Goal: Book appointment/travel/reservation

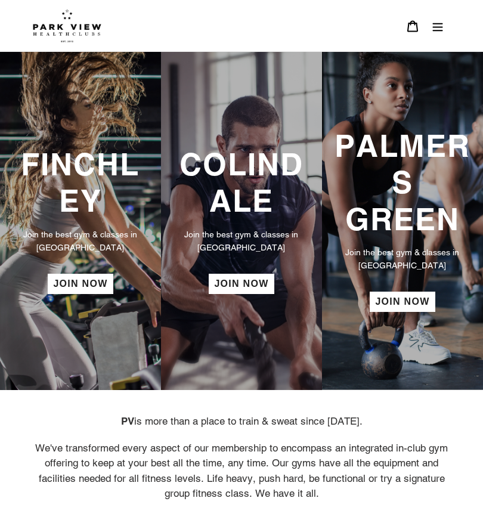
click at [241, 194] on h3 "COLINDALE" at bounding box center [241, 182] width 137 height 73
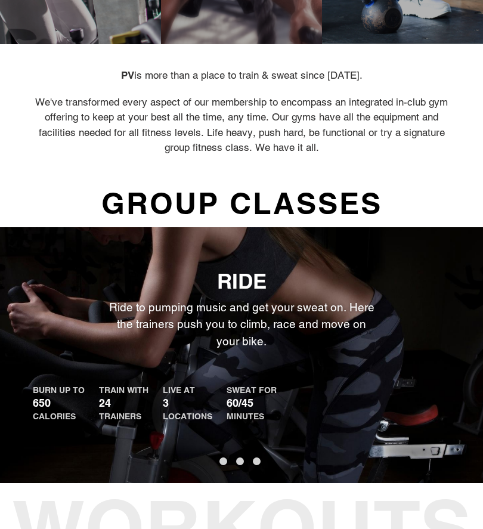
scroll to position [344, 0]
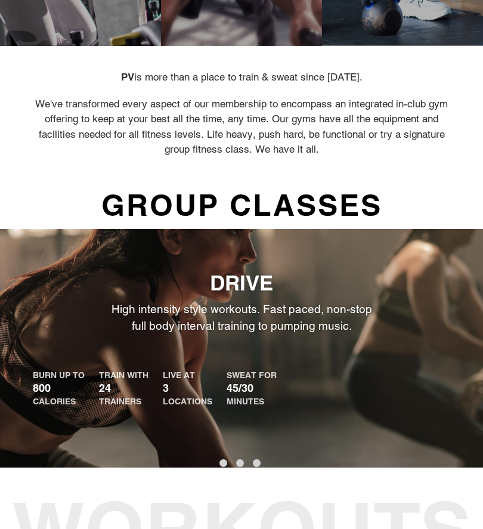
click at [367, 305] on p "High intensity style workouts. Fast paced, non-stop full body interval training…" at bounding box center [241, 318] width 268 height 34
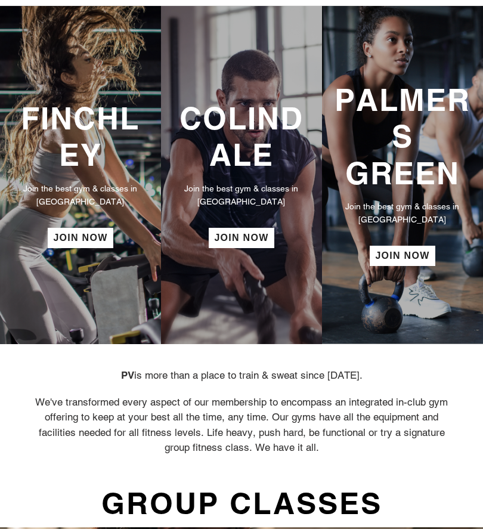
scroll to position [0, 0]
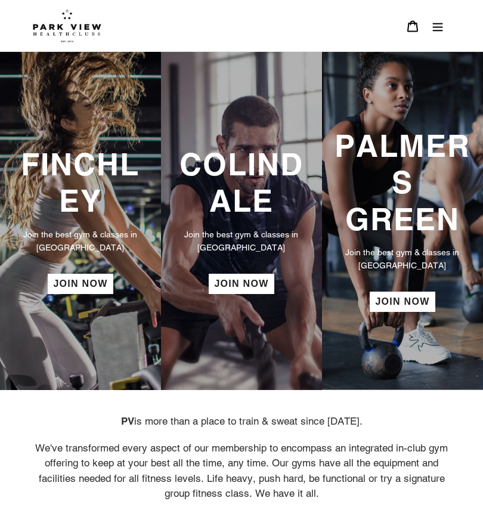
click at [436, 27] on icon "Menu" at bounding box center [438, 27] width 10 height 8
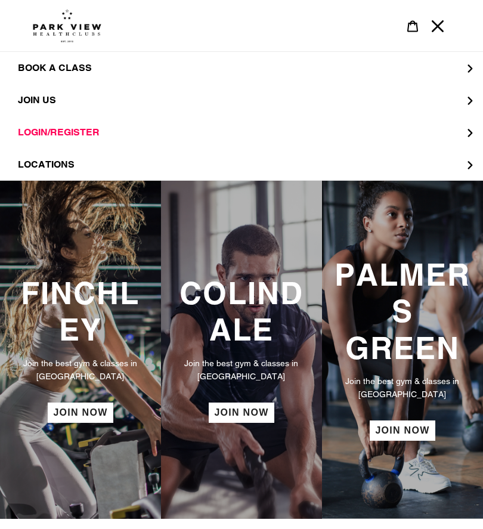
click at [475, 64] on button "BOOK A CLASS" at bounding box center [241, 68] width 483 height 32
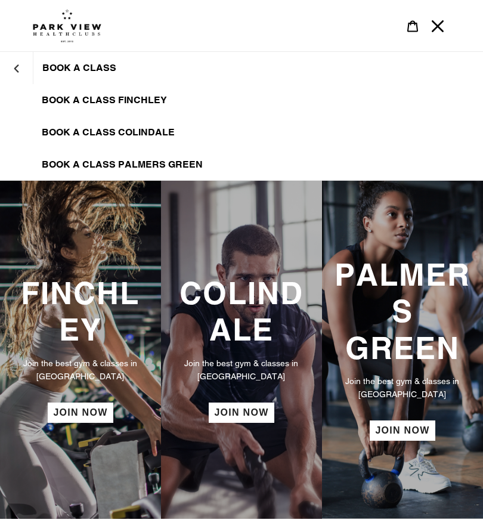
click at [178, 134] on link "BOOK A CLASS COLINDALE" at bounding box center [241, 132] width 483 height 32
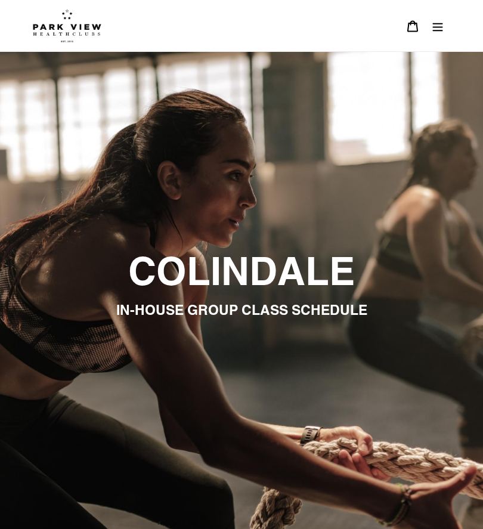
click at [445, 28] on button "Menu" at bounding box center [437, 26] width 25 height 26
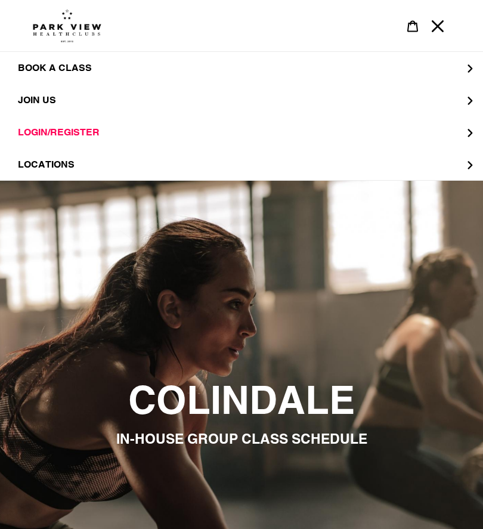
click at [479, 98] on button "JOIN US" at bounding box center [241, 100] width 483 height 32
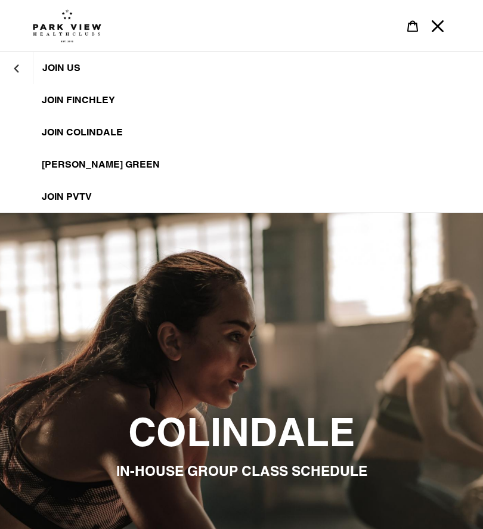
click at [81, 67] on span "JOIN US" at bounding box center [61, 68] width 38 height 12
click at [116, 97] on link "JOIN FINCHLEY" at bounding box center [241, 100] width 483 height 32
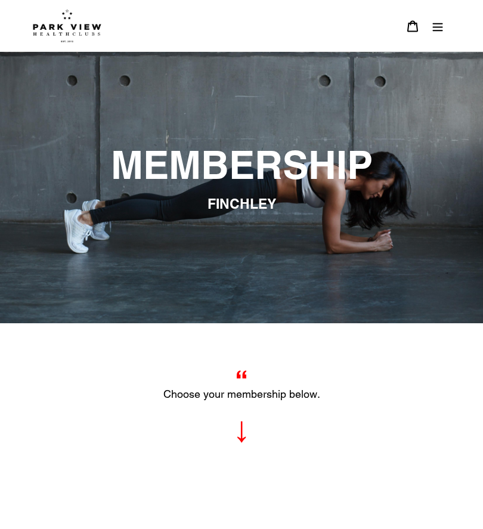
click at [82, 27] on img at bounding box center [67, 25] width 69 height 33
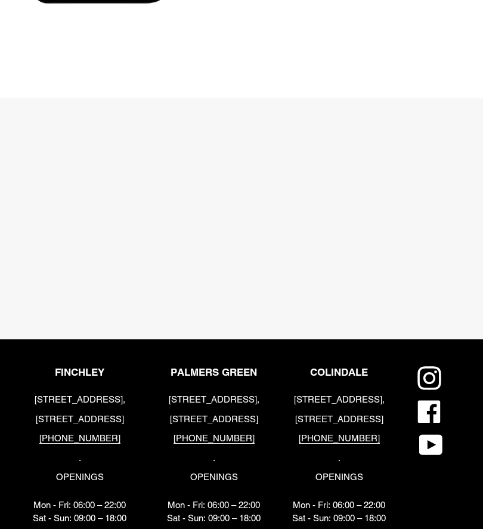
scroll to position [1797, 0]
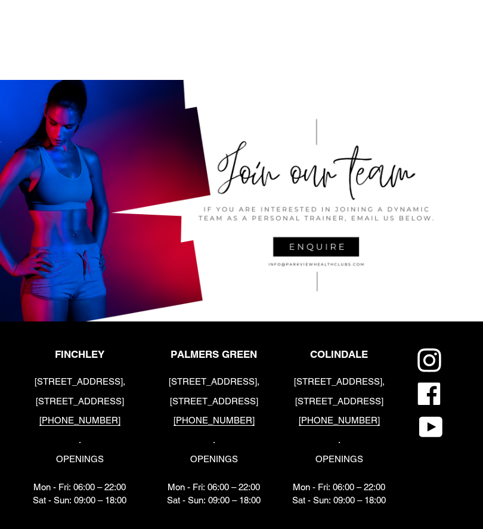
click at [429, 357] on icon at bounding box center [429, 360] width 24 height 24
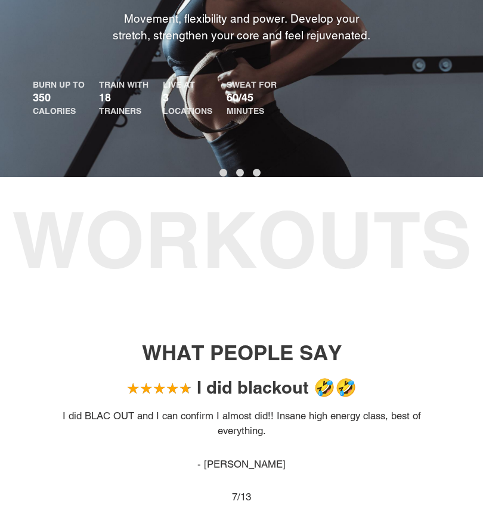
scroll to position [608, 0]
